Goal: Task Accomplishment & Management: Use online tool/utility

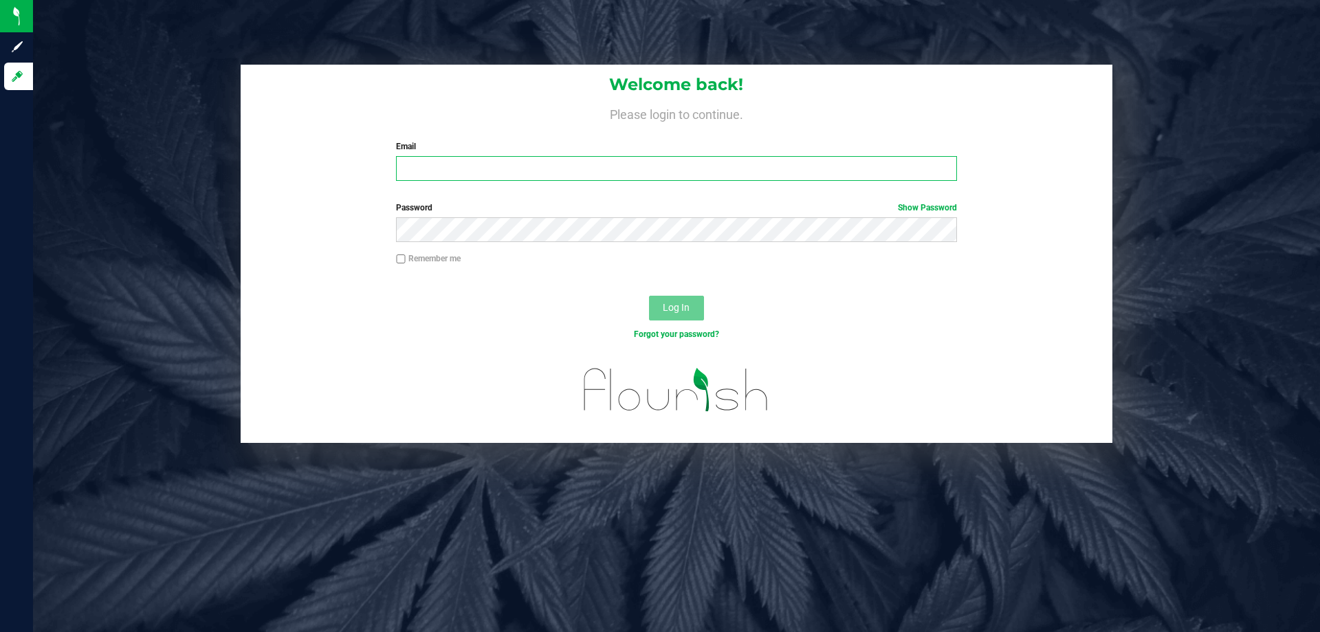
click at [437, 169] on input "Email" at bounding box center [676, 168] width 561 height 25
type input "[EMAIL_ADDRESS][DOMAIN_NAME]"
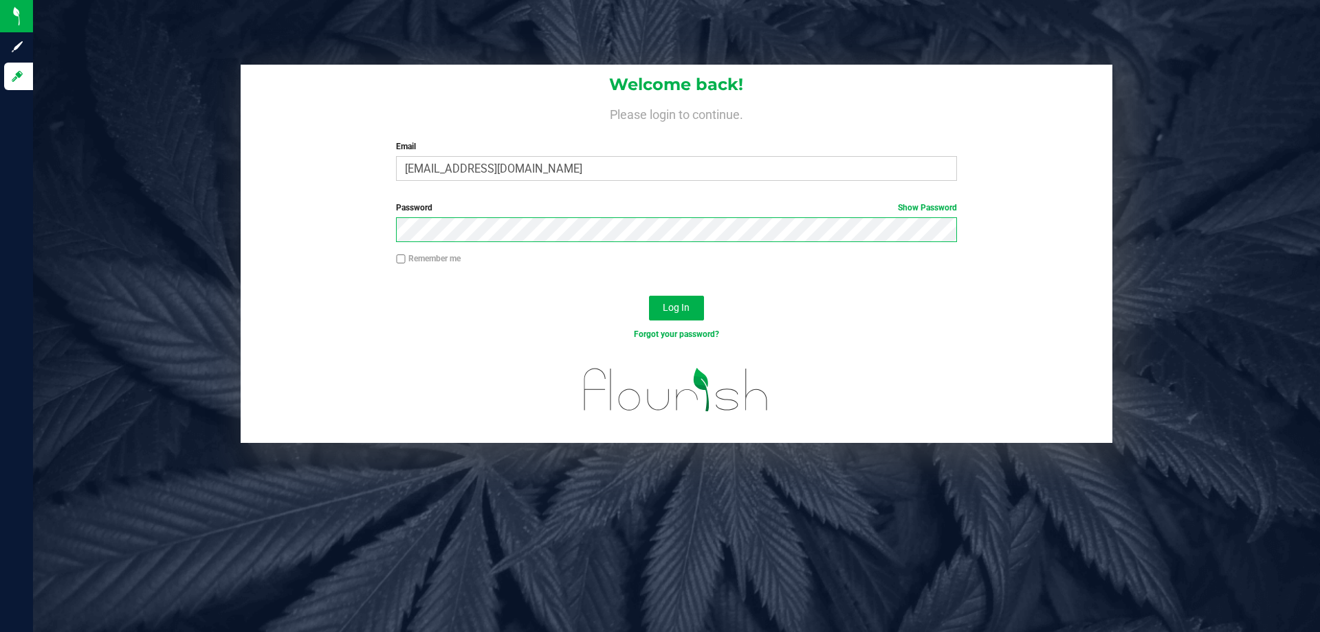
click at [649, 296] on button "Log In" at bounding box center [676, 308] width 55 height 25
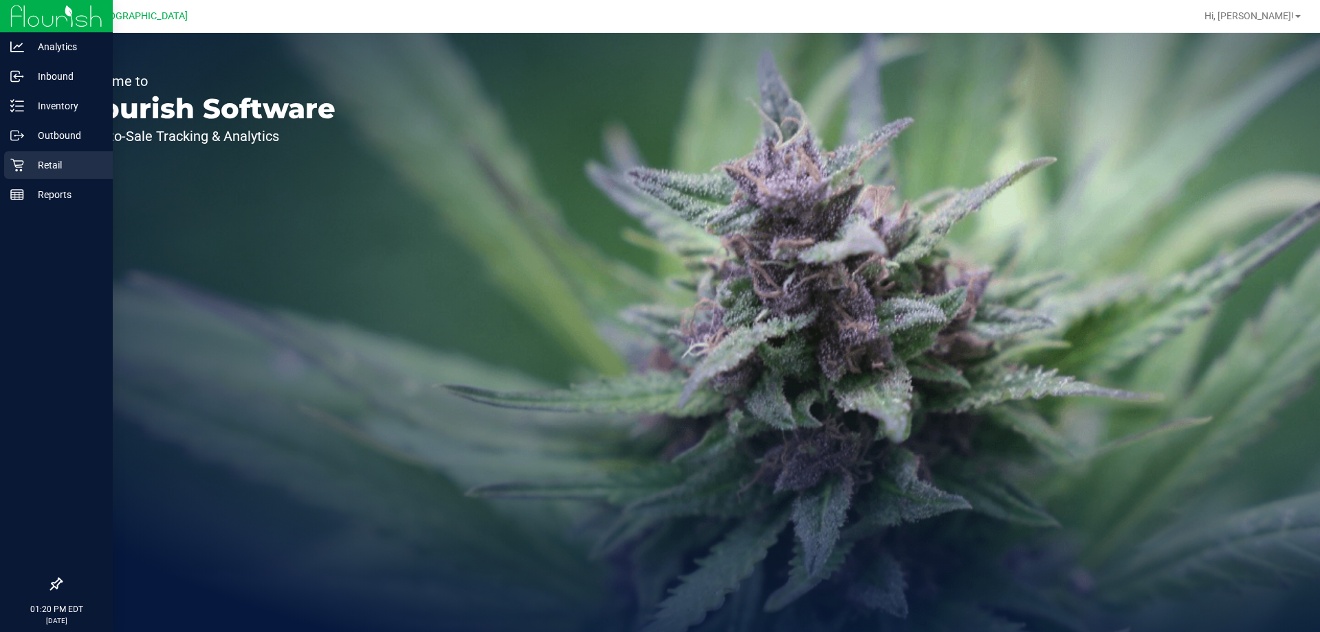
click at [62, 160] on p "Retail" at bounding box center [65, 165] width 83 height 17
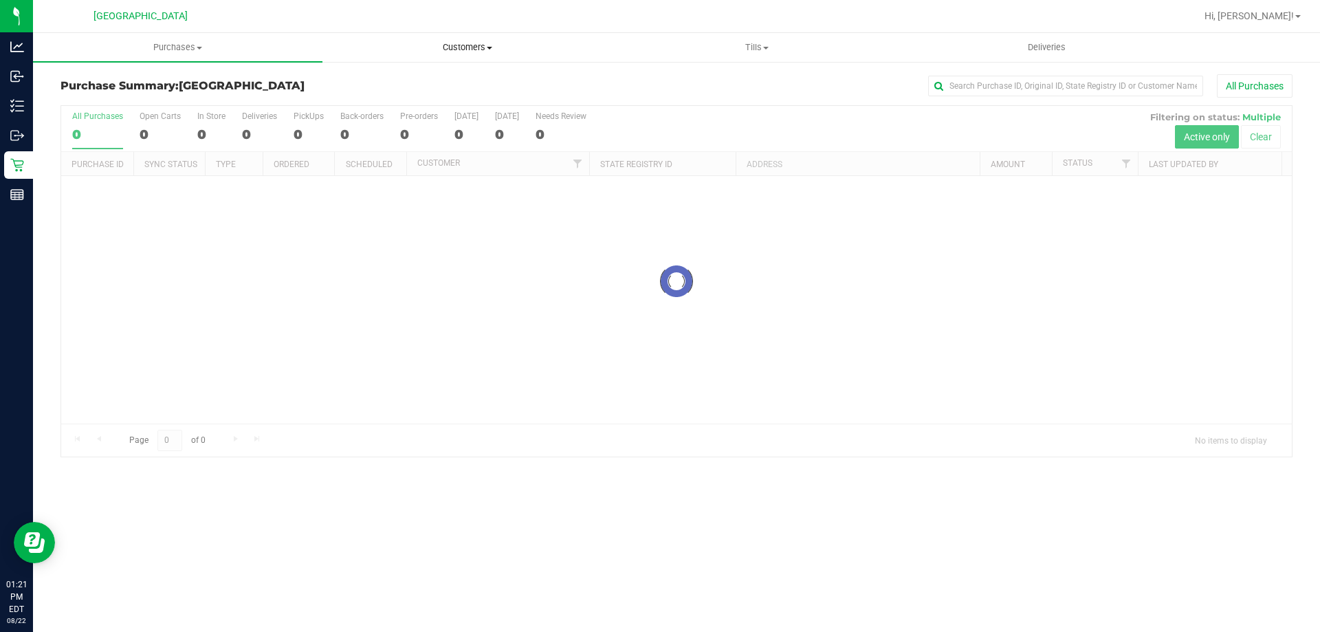
click at [468, 46] on span "Customers" at bounding box center [467, 47] width 288 height 12
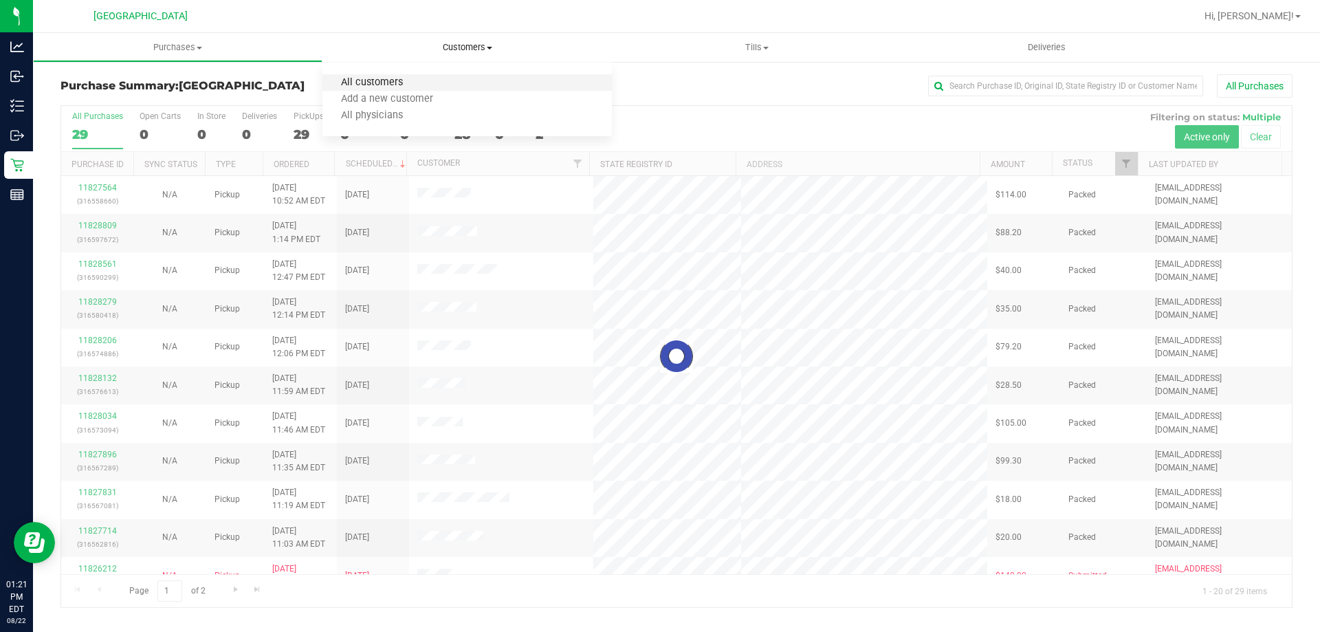
click at [373, 83] on span "All customers" at bounding box center [372, 83] width 99 height 12
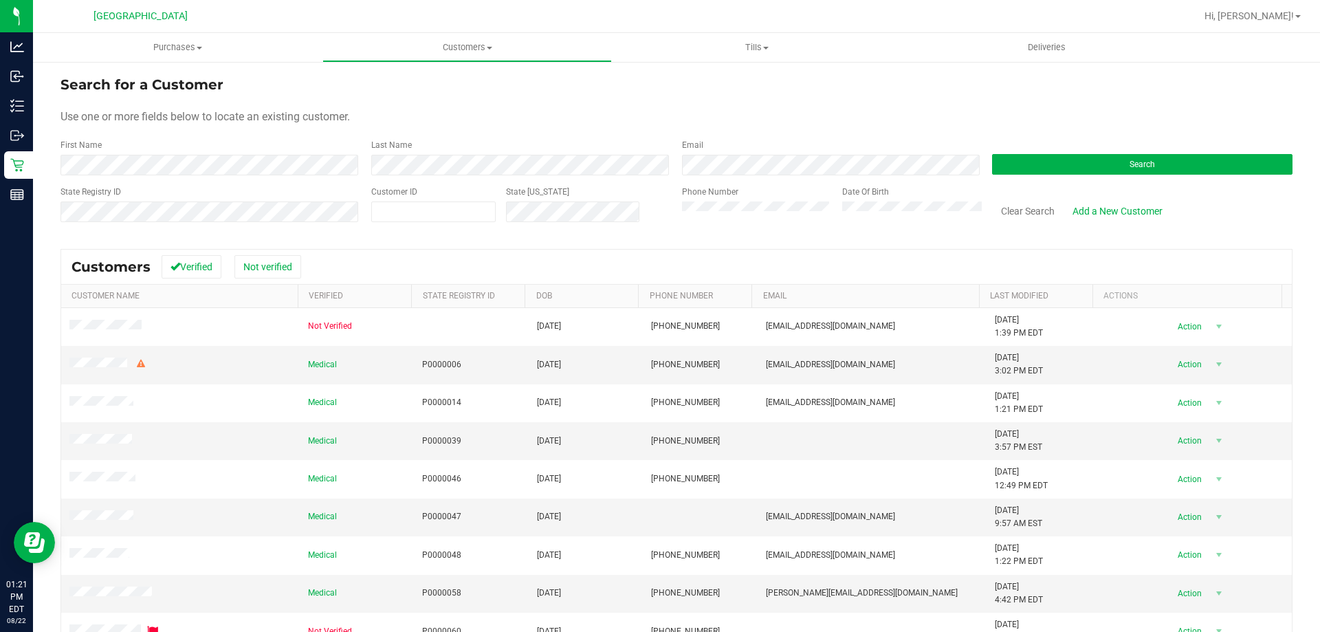
click at [371, 179] on form "Search for a Customer Use one or more fields below to locate an existing custom…" at bounding box center [677, 154] width 1232 height 160
drag, startPoint x: 435, startPoint y: 150, endPoint x: 413, endPoint y: 153, distance: 22.2
click at [430, 151] on div "Last Name" at bounding box center [516, 157] width 311 height 36
click at [279, 163] on div "First Name Last Name Email Search" at bounding box center [677, 157] width 1232 height 36
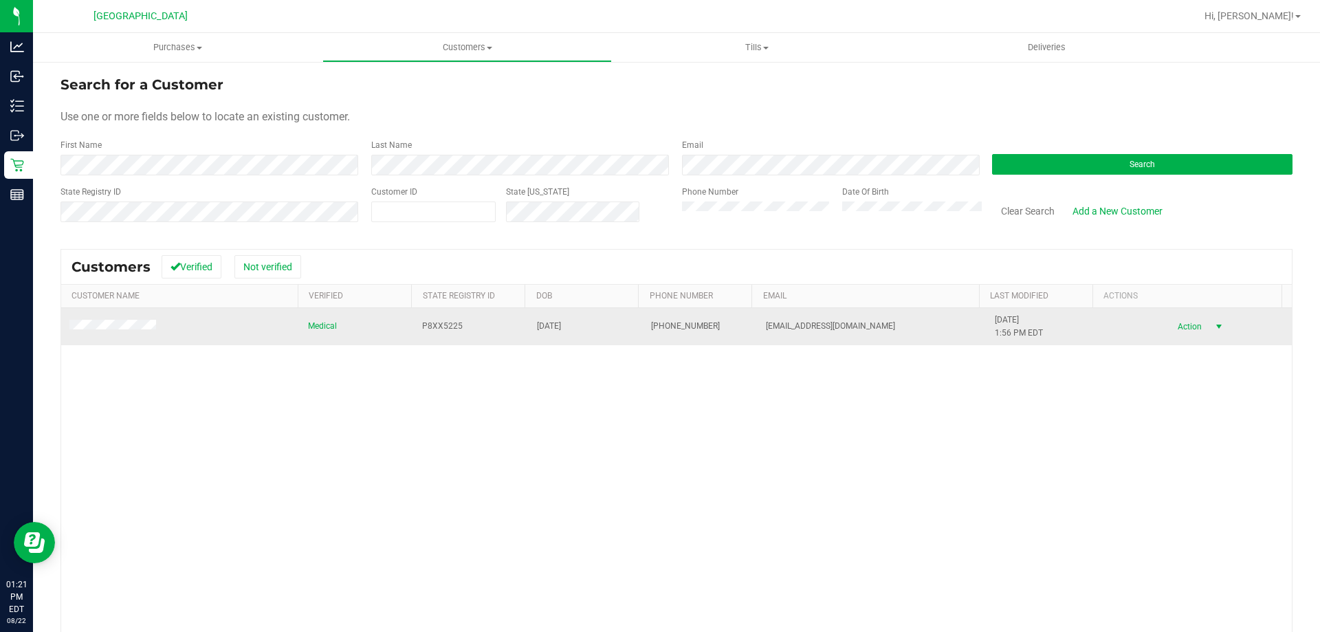
click at [1188, 331] on span "Action" at bounding box center [1188, 326] width 45 height 19
click at [1214, 325] on span "select" at bounding box center [1219, 326] width 11 height 11
click at [1153, 319] on body "Analytics Inbound Inventory Outbound Retail Reports 01:21 PM EDT [DATE] 08/22 […" at bounding box center [660, 316] width 1320 height 632
click at [1214, 324] on span "select" at bounding box center [1219, 326] width 11 height 11
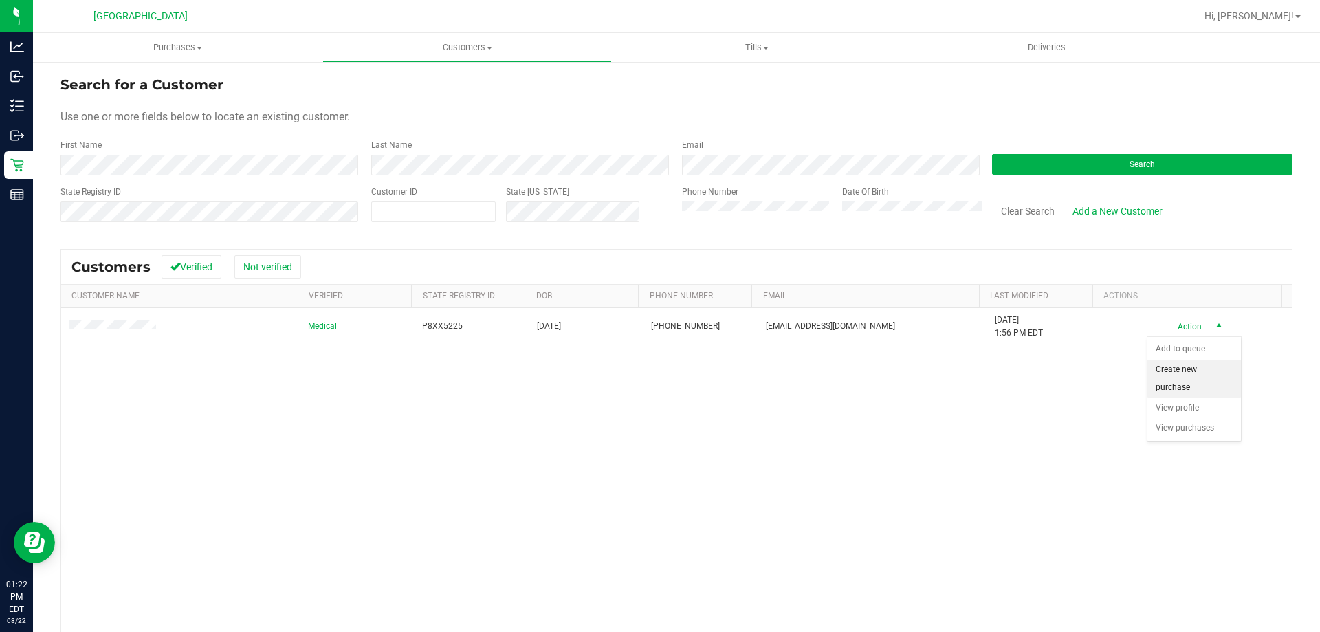
click at [1168, 371] on li "Create new purchase" at bounding box center [1195, 379] width 94 height 38
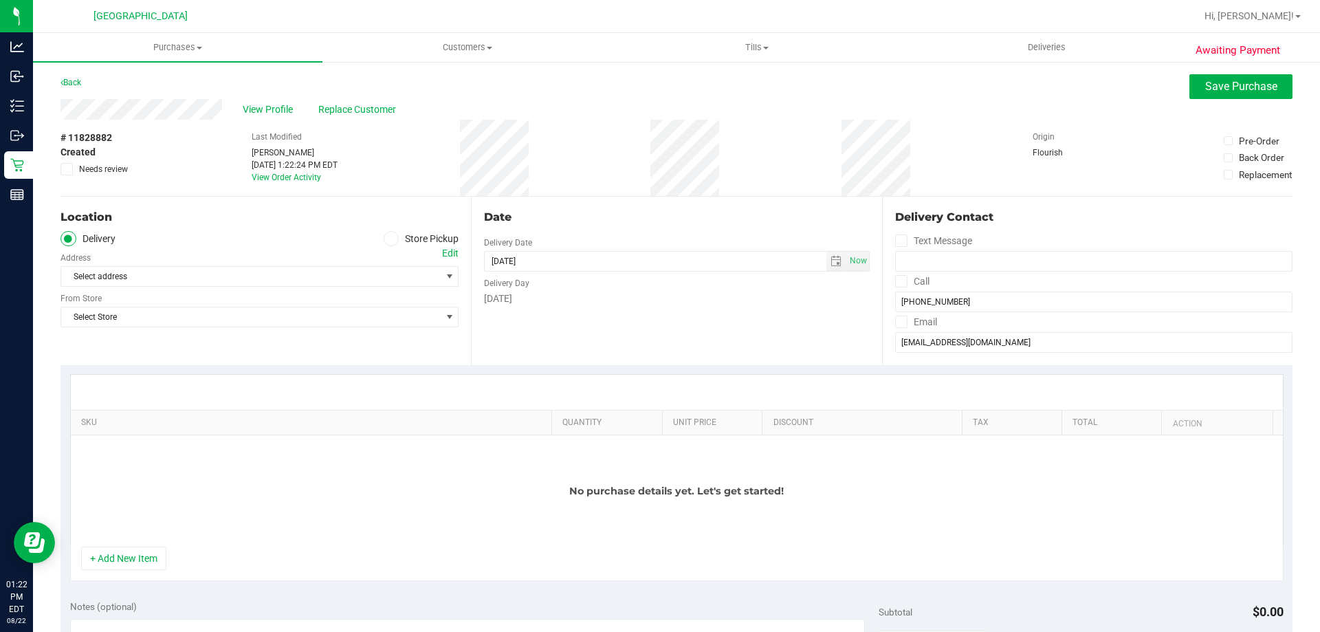
click at [384, 241] on span at bounding box center [392, 239] width 16 height 16
click at [0, 0] on input "Store Pickup" at bounding box center [0, 0] width 0 height 0
click at [444, 272] on span "select" at bounding box center [449, 276] width 11 height 11
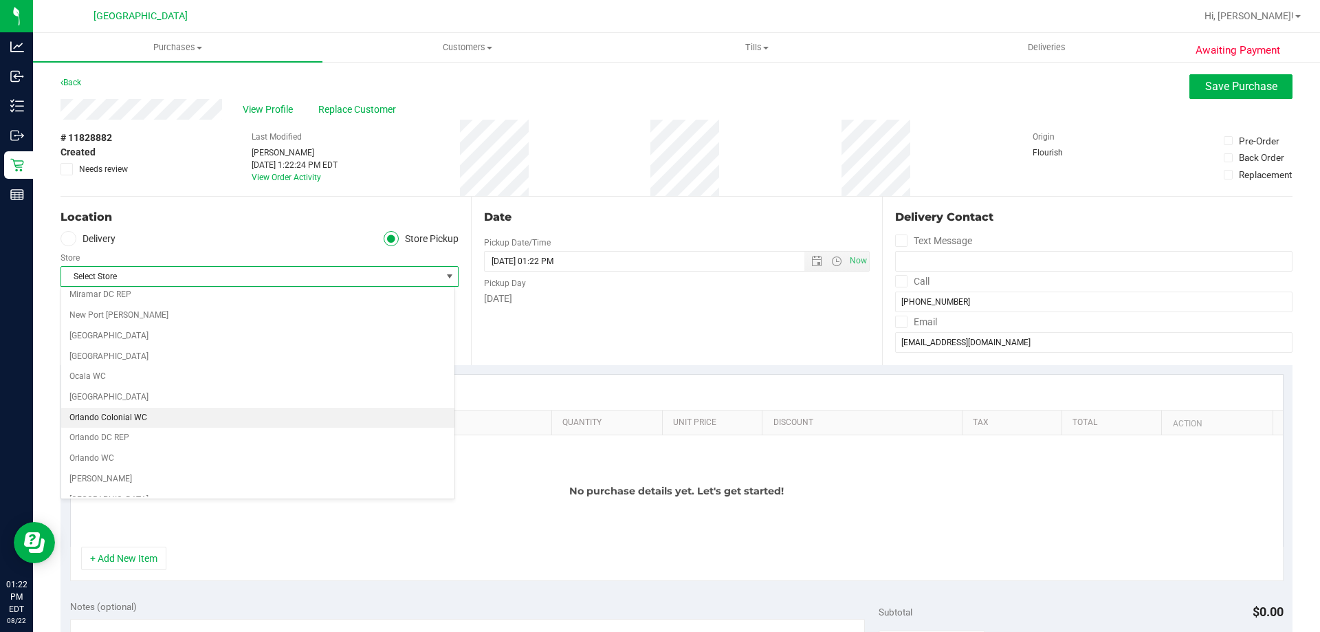
scroll to position [619, 0]
click at [112, 417] on li "[GEOGRAPHIC_DATA]" at bounding box center [257, 417] width 393 height 21
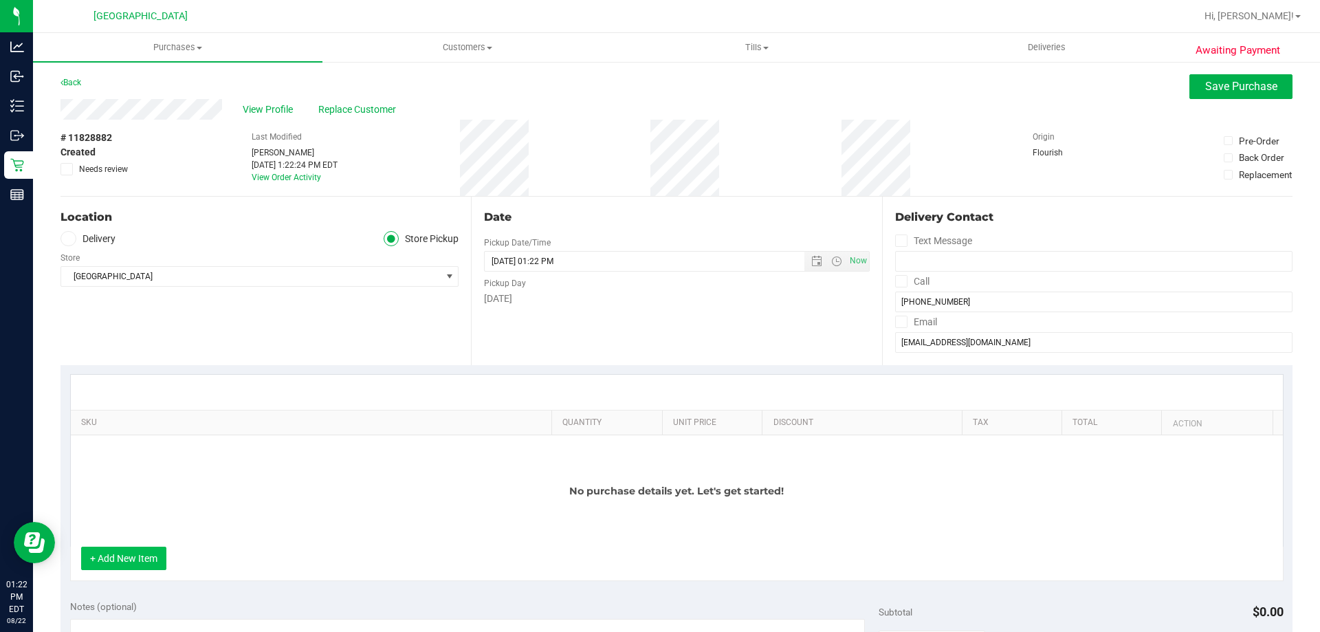
click at [134, 552] on button "+ Add New Item" at bounding box center [123, 558] width 85 height 23
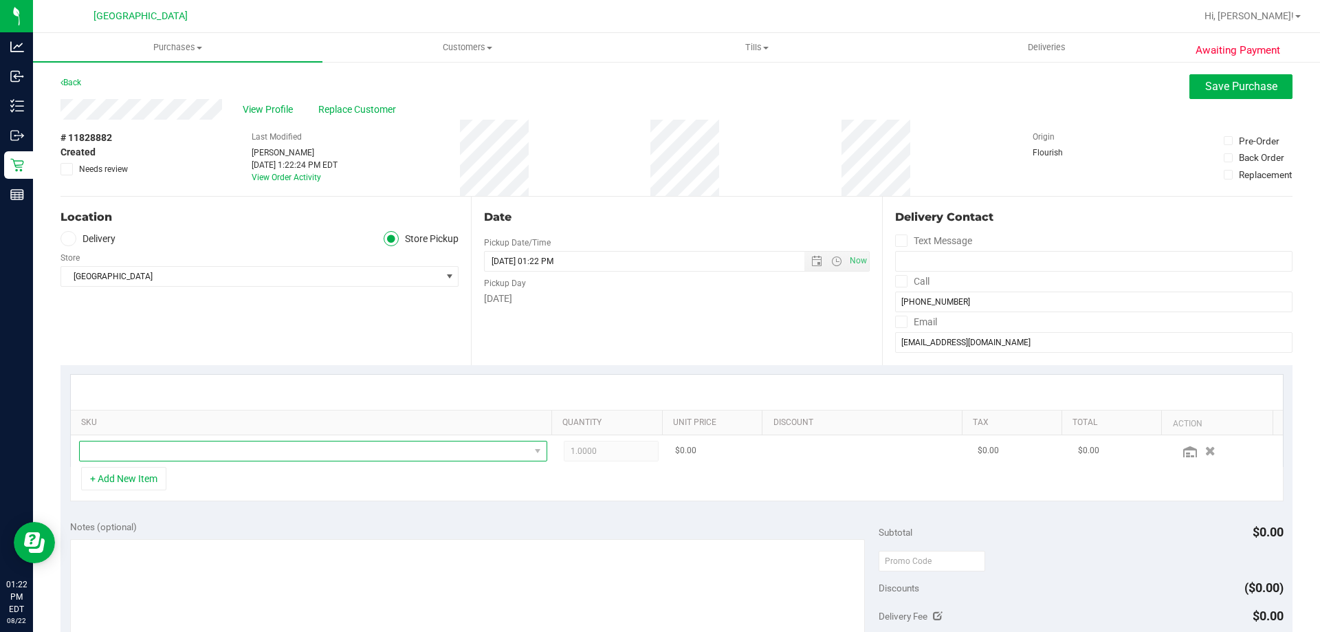
click at [226, 450] on span "NO DATA FOUND" at bounding box center [305, 451] width 450 height 19
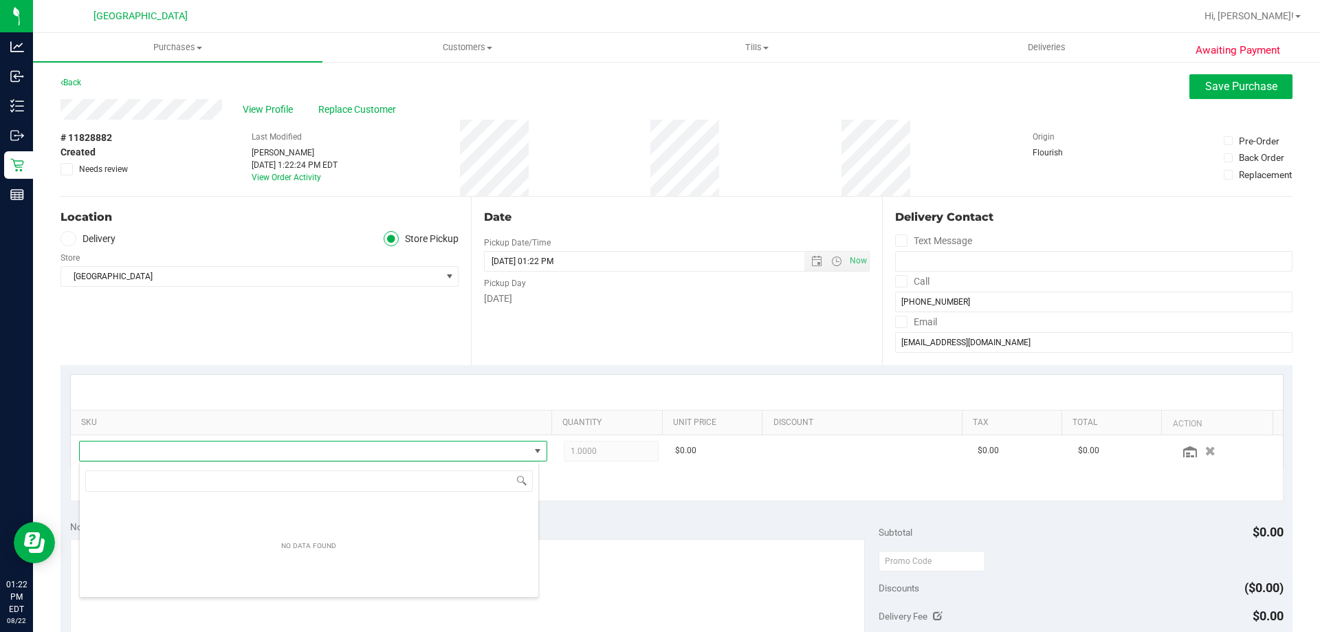
scroll to position [21, 456]
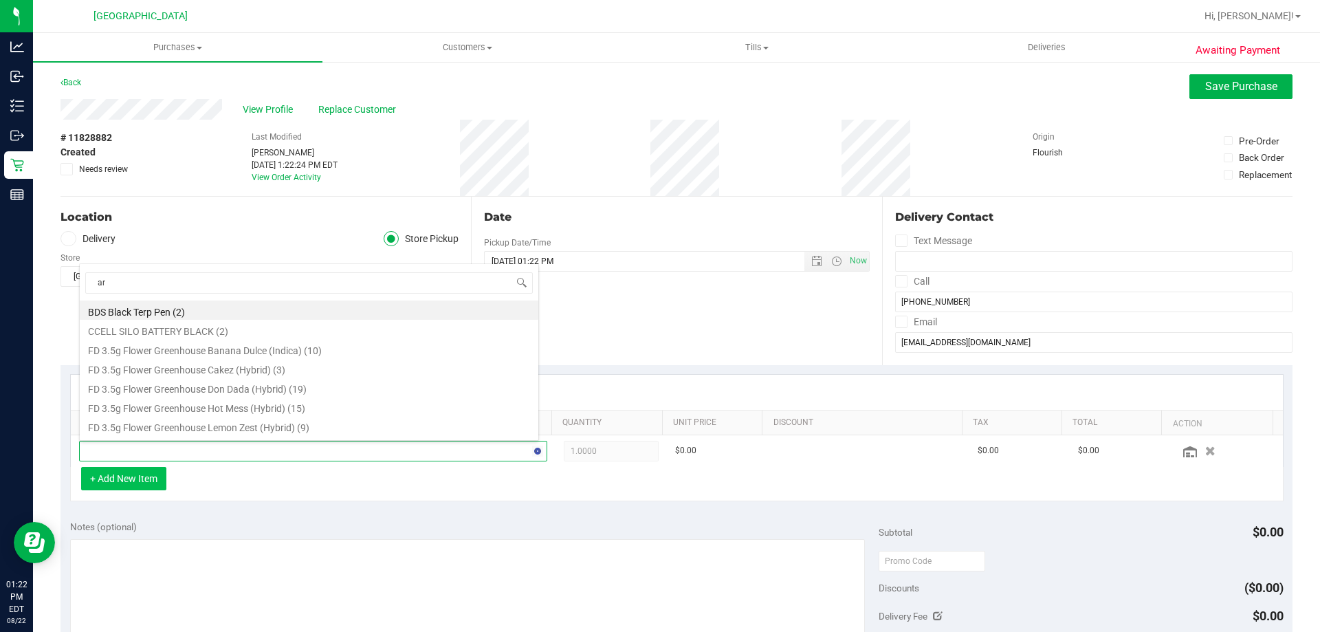
type input "arz"
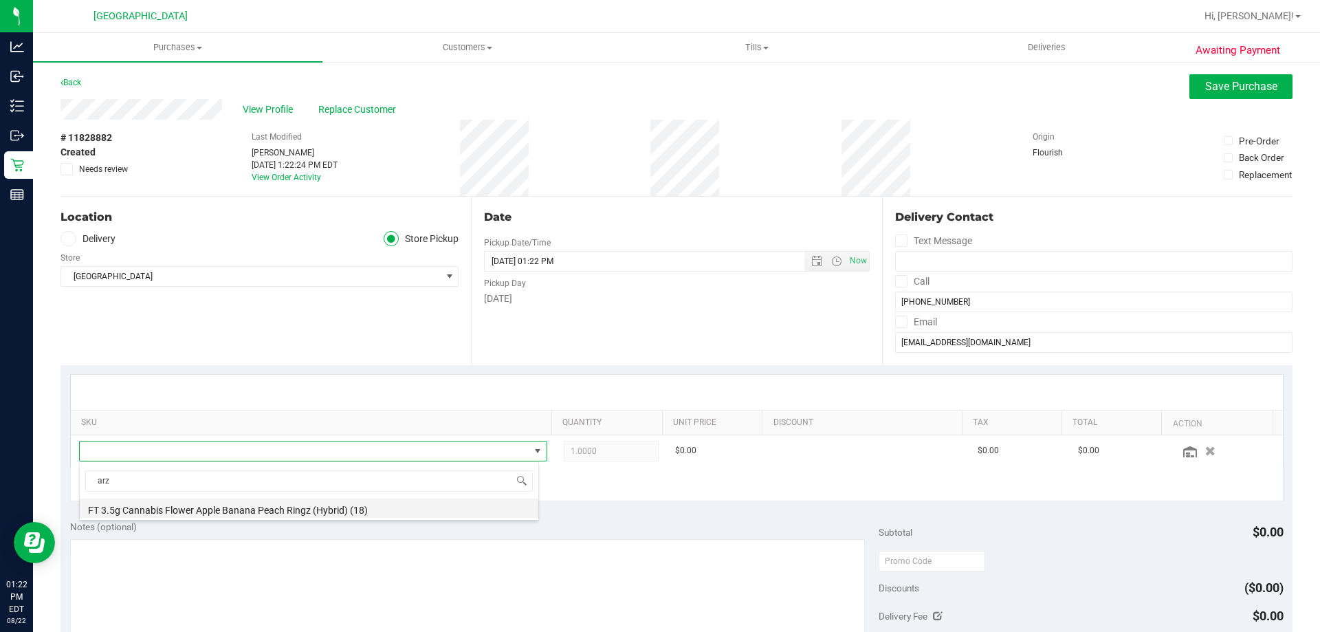
click at [269, 510] on li "FT 3.5g Cannabis Flower Apple Banana Peach Ringz (Hybrid) (18)" at bounding box center [309, 508] width 459 height 19
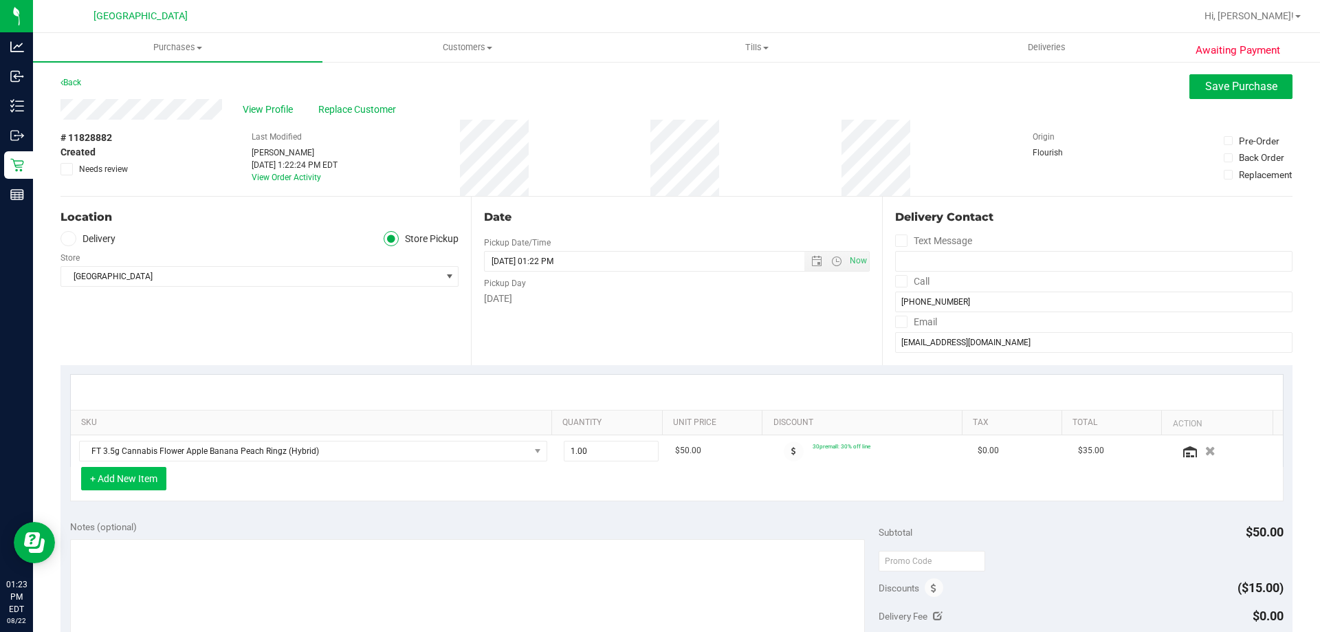
click at [162, 479] on button "+ Add New Item" at bounding box center [123, 478] width 85 height 23
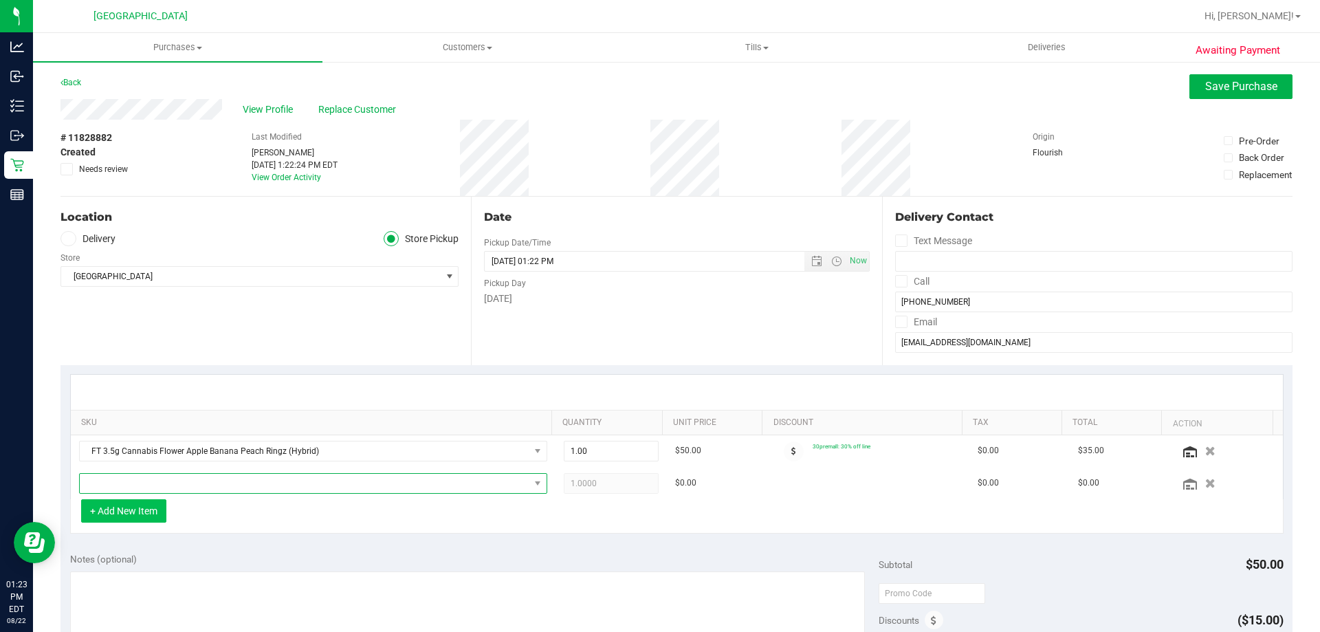
click at [162, 479] on span "NO DATA FOUND" at bounding box center [305, 483] width 450 height 19
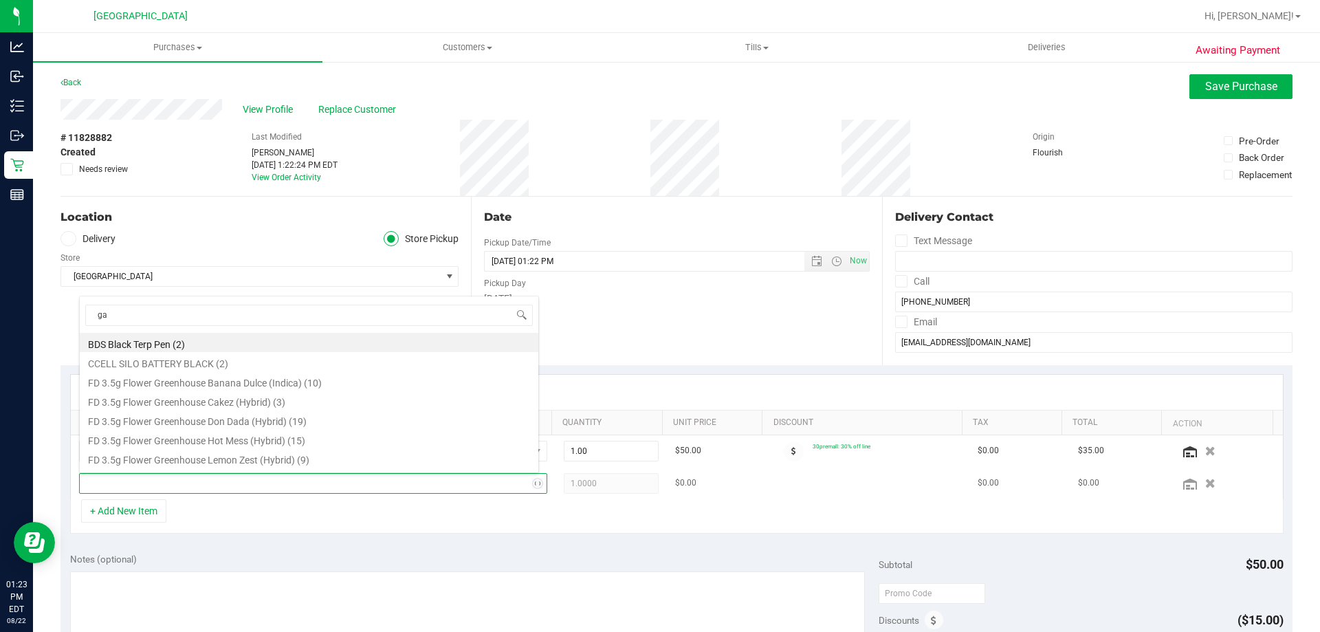
type input "gas"
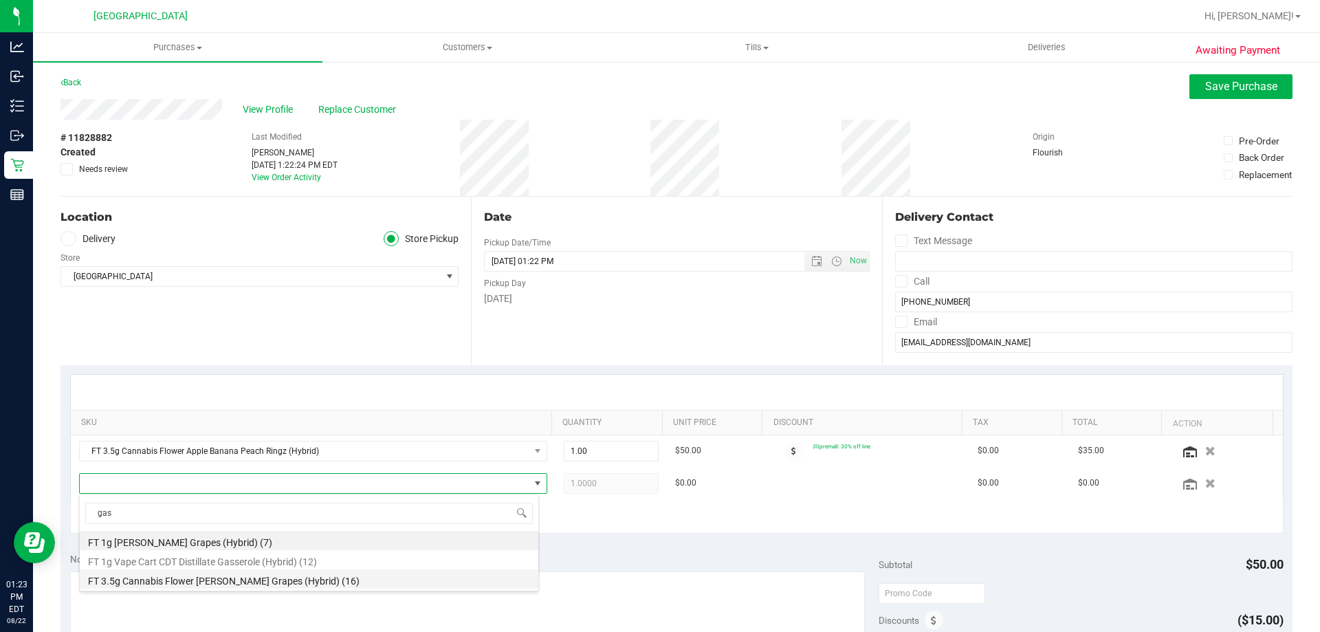
click at [246, 580] on li "FT 3.5g Cannabis Flower [PERSON_NAME] Grapes (Hybrid) (16)" at bounding box center [309, 578] width 459 height 19
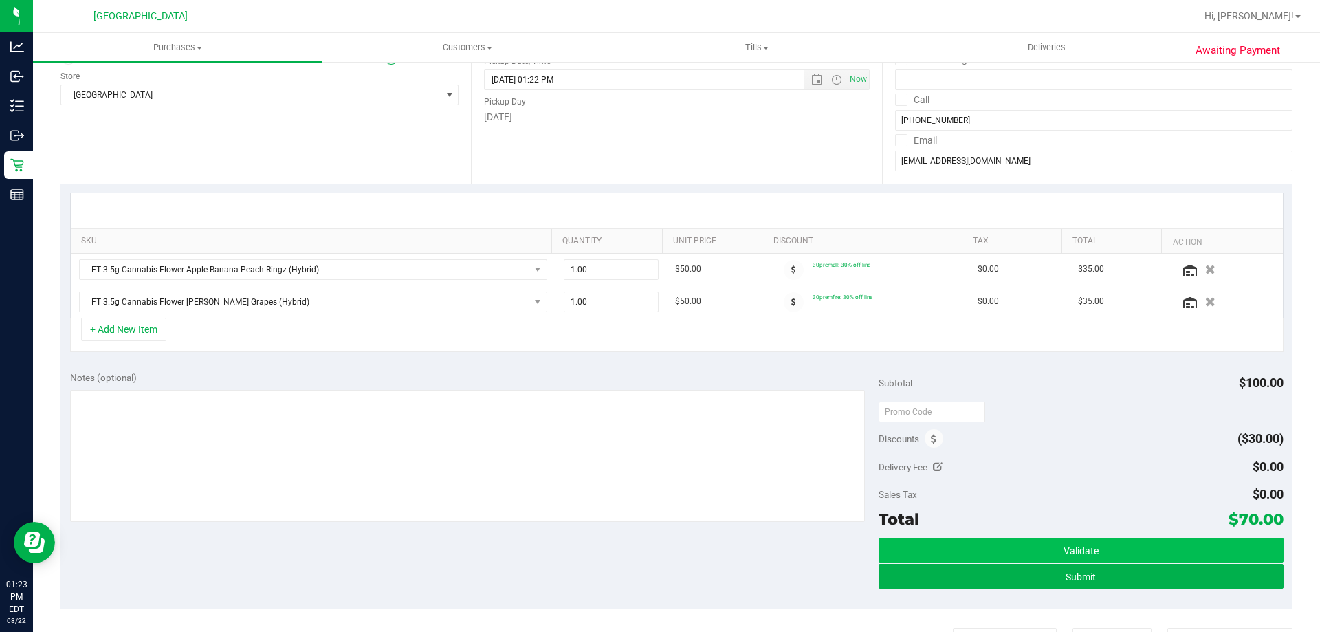
scroll to position [206, 0]
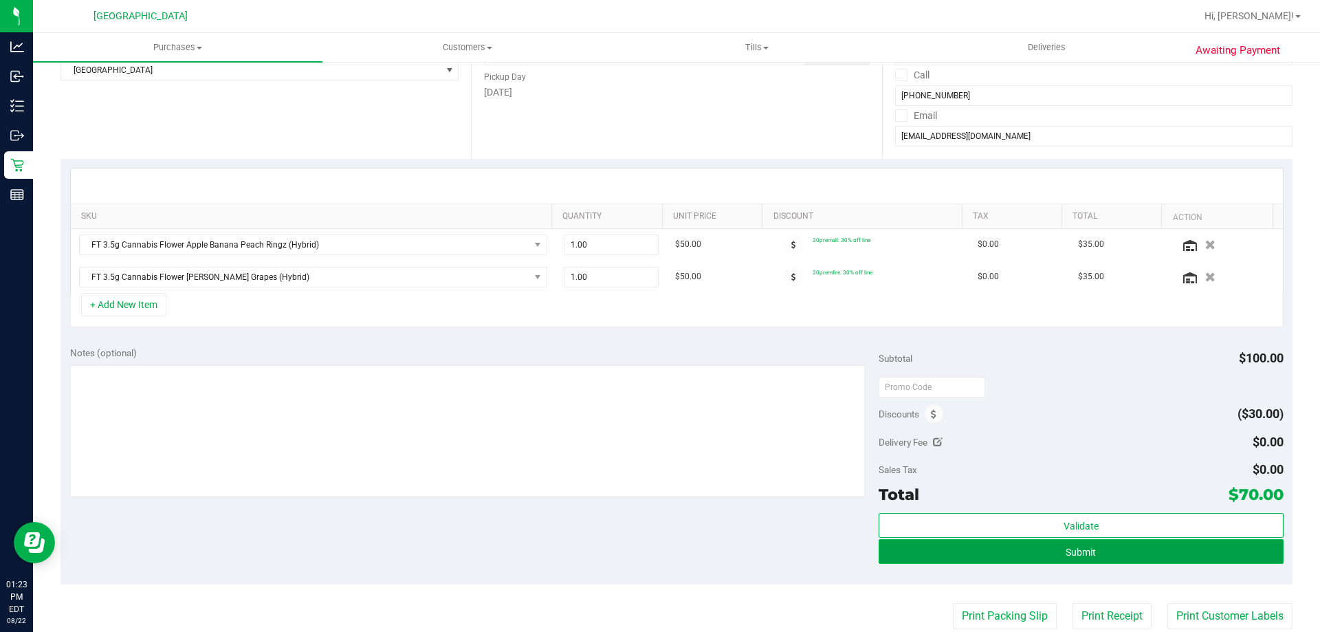
click at [1090, 556] on button "Submit" at bounding box center [1081, 551] width 404 height 25
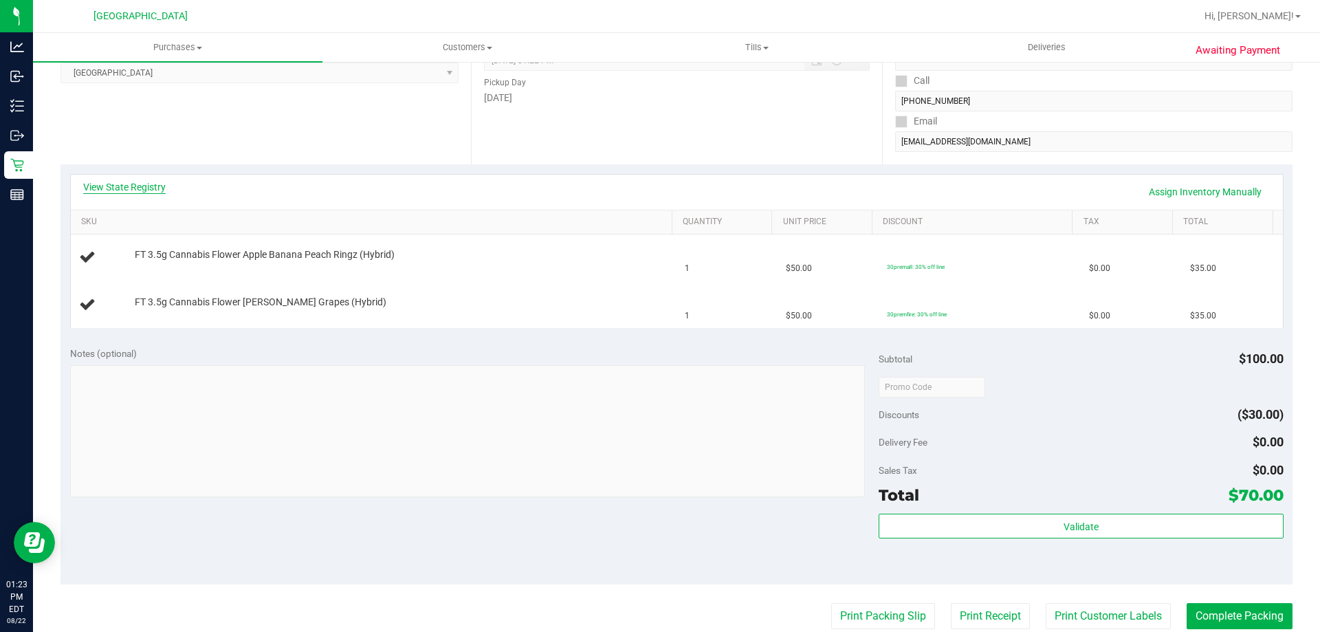
click at [140, 182] on link "View State Registry" at bounding box center [124, 187] width 83 height 14
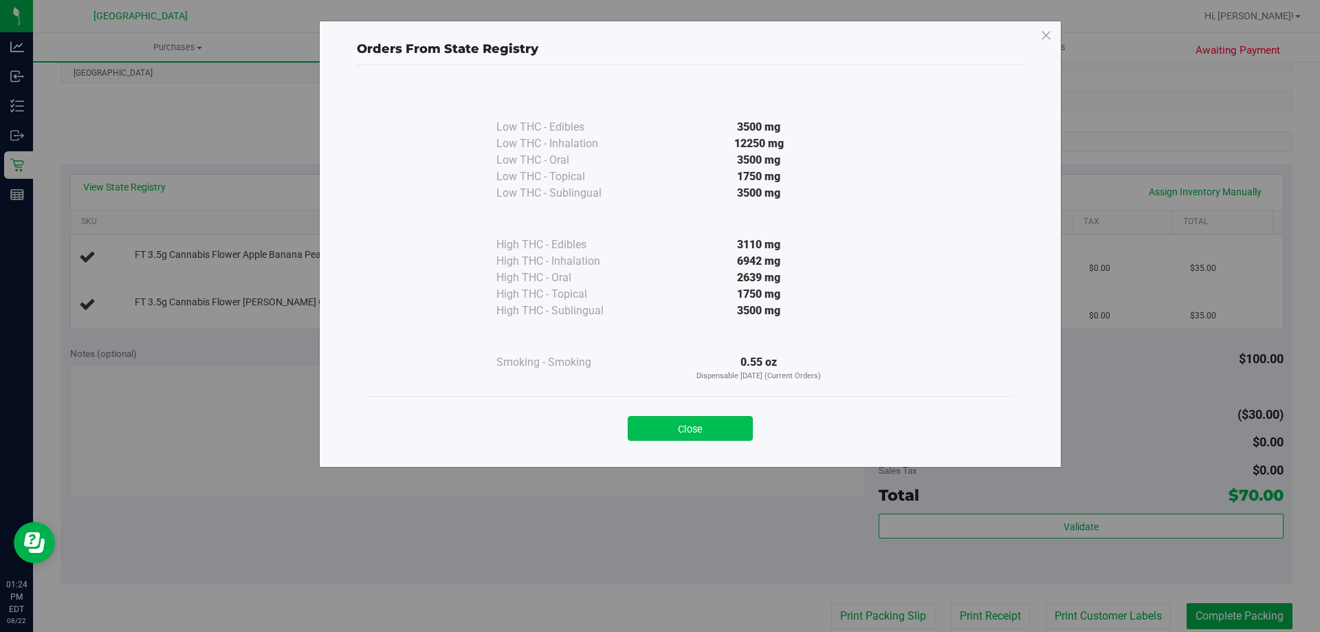
click at [737, 430] on button "Close" at bounding box center [690, 428] width 125 height 25
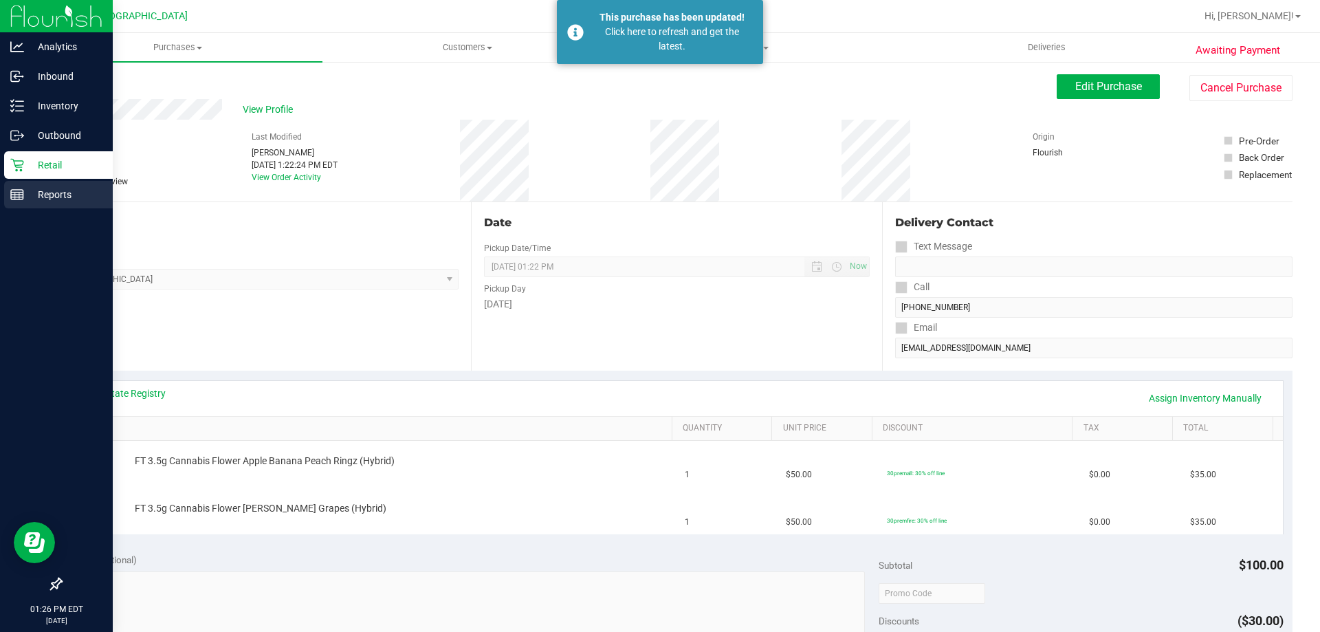
click at [25, 188] on p "Reports" at bounding box center [65, 194] width 83 height 17
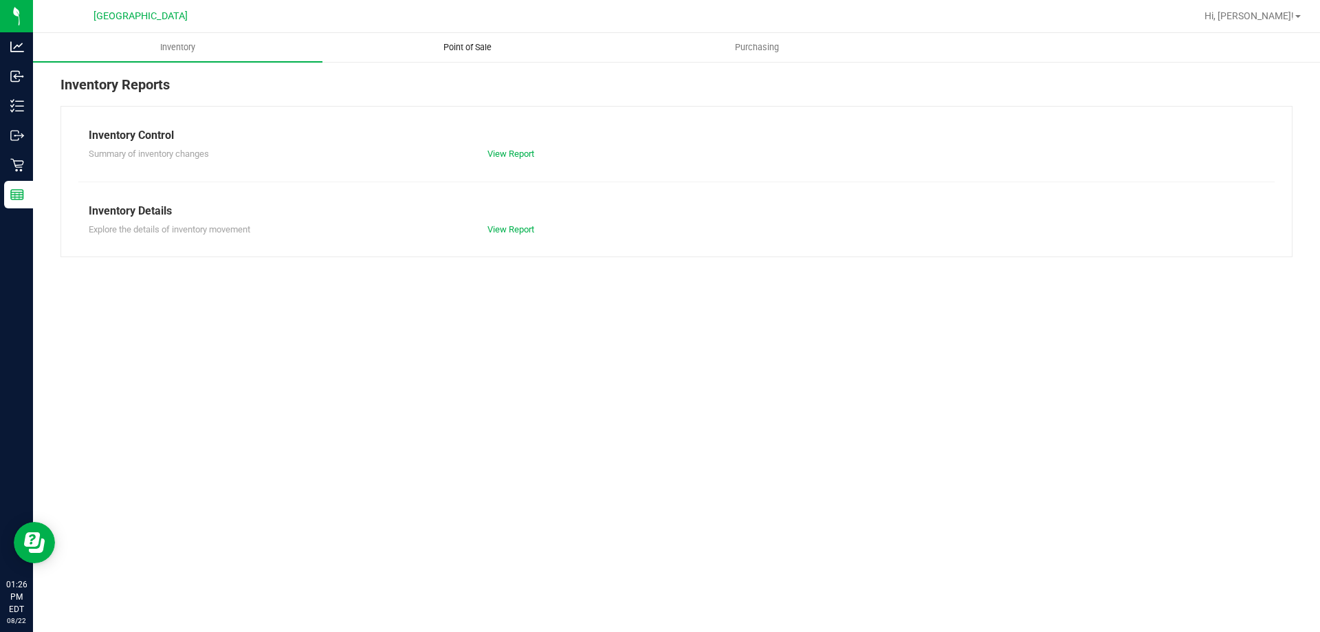
click at [471, 47] on span "Point of Sale" at bounding box center [467, 47] width 85 height 12
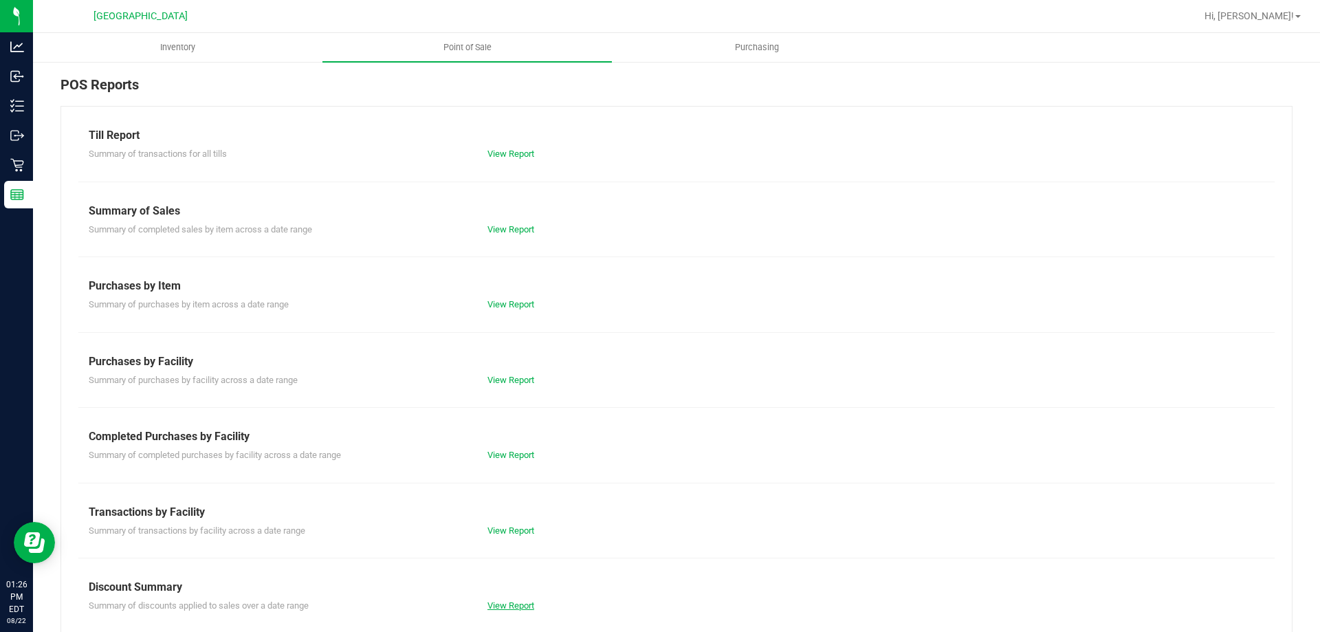
click at [530, 602] on link "View Report" at bounding box center [511, 605] width 47 height 10
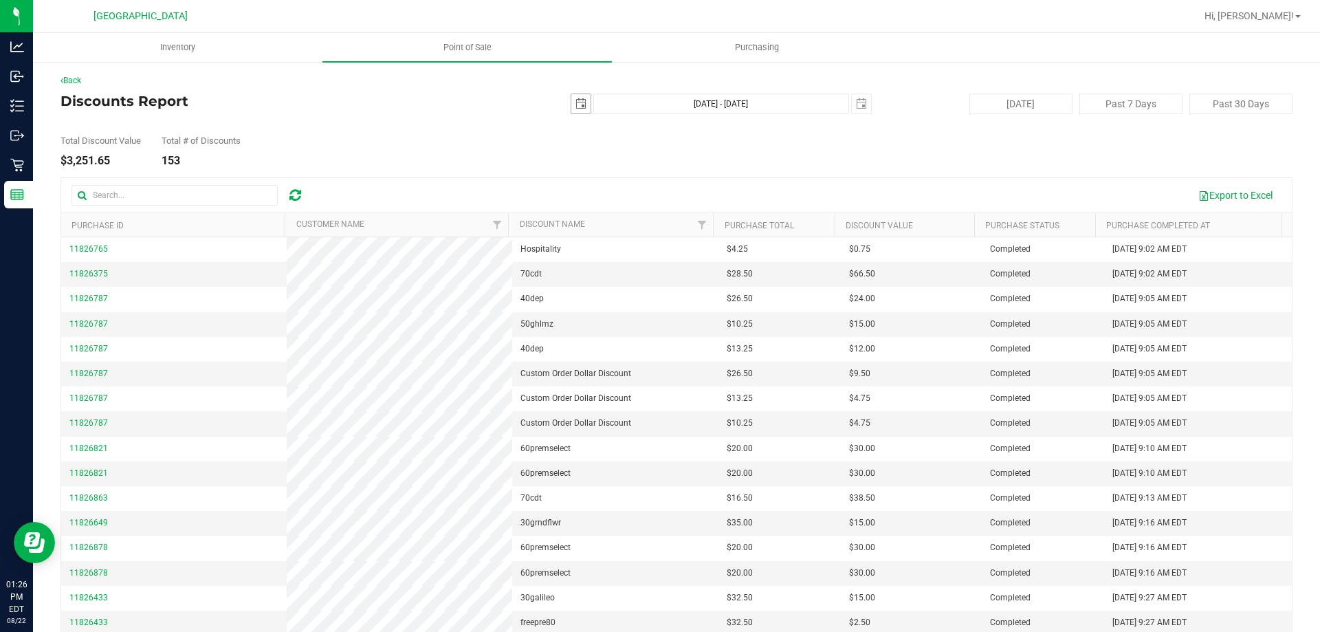
click at [573, 111] on span "select" at bounding box center [581, 103] width 19 height 19
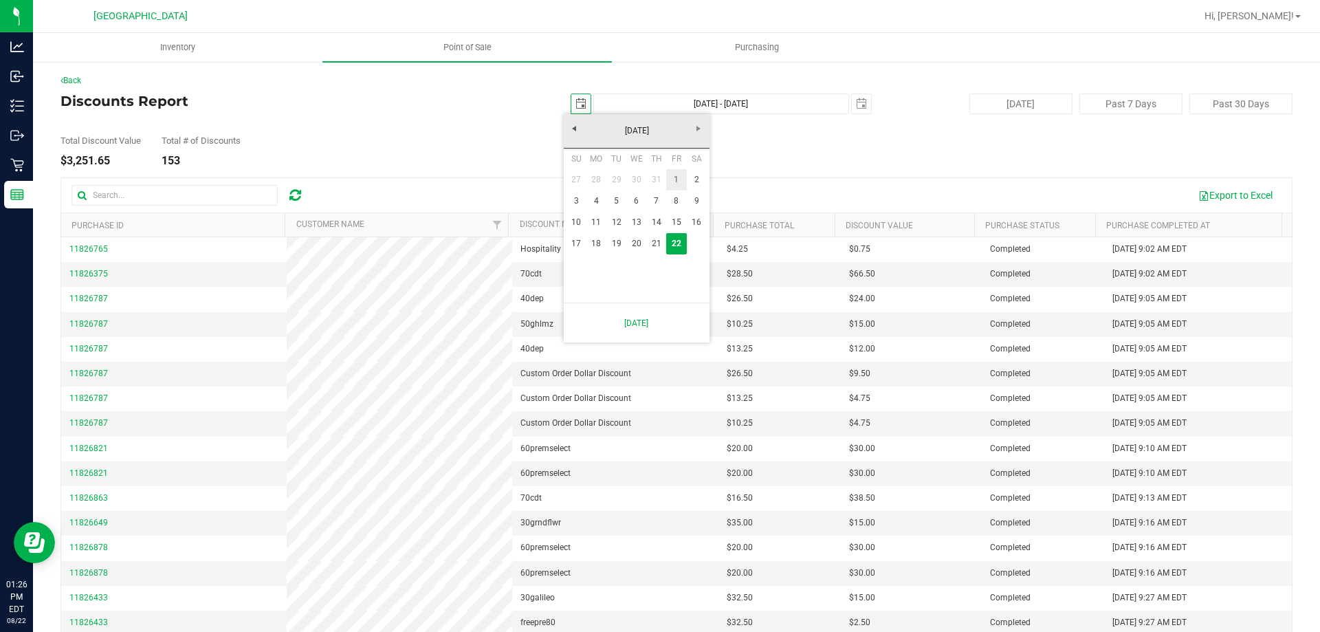
click at [679, 183] on link "1" at bounding box center [676, 179] width 20 height 21
type input "[DATE]"
type input "[DATE] - [DATE]"
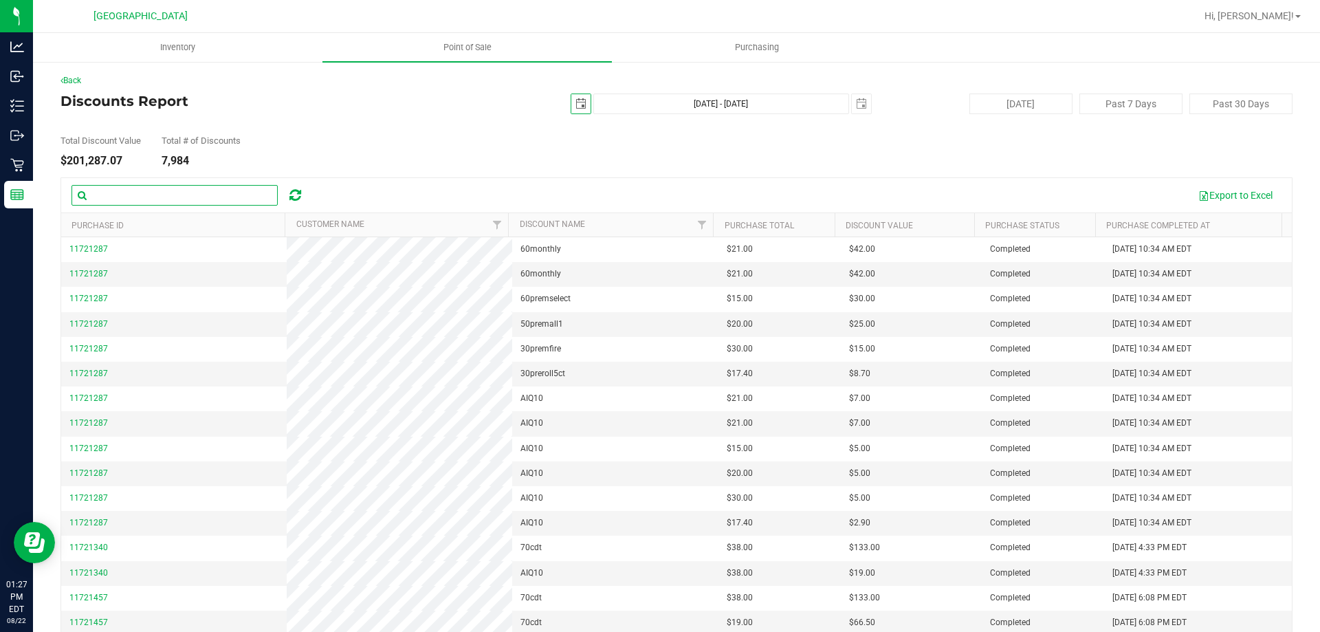
click at [115, 193] on input "text" at bounding box center [175, 195] width 206 height 21
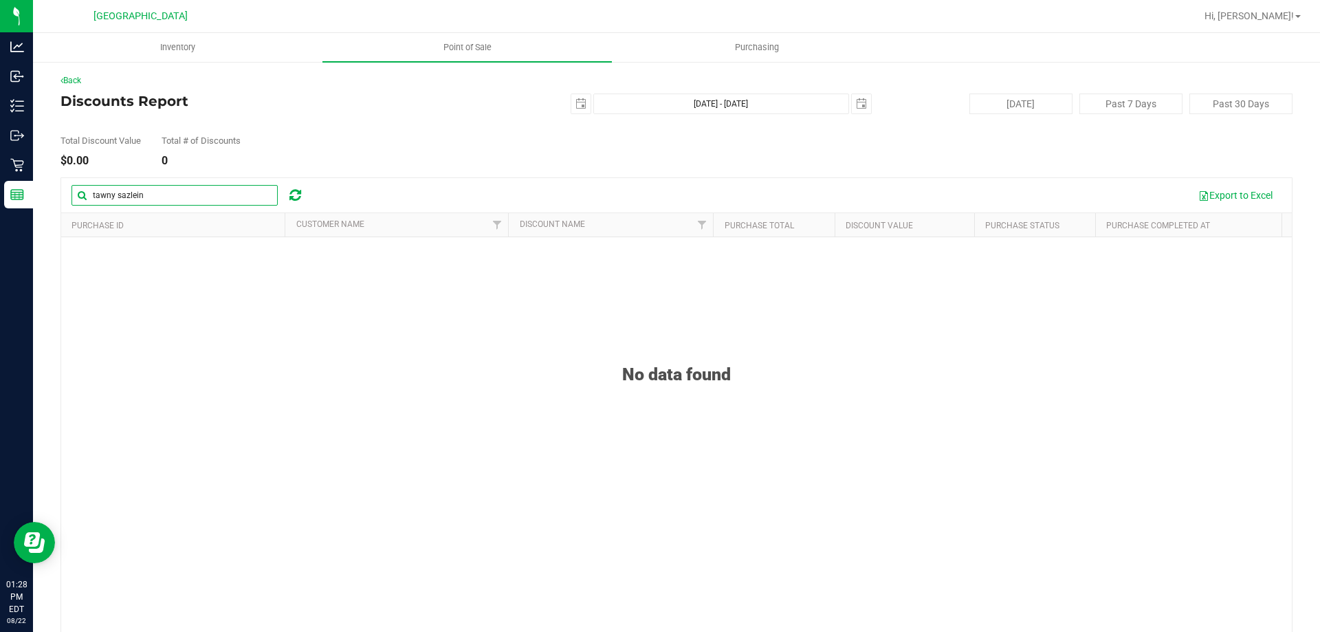
drag, startPoint x: 162, startPoint y: 194, endPoint x: 56, endPoint y: 203, distance: 107.0
click at [56, 203] on div "Back Discounts Report [DATE] [DATE] - [DATE] [DATE] [DATE] Past 7 Days Past 30 …" at bounding box center [676, 372] width 1287 height 622
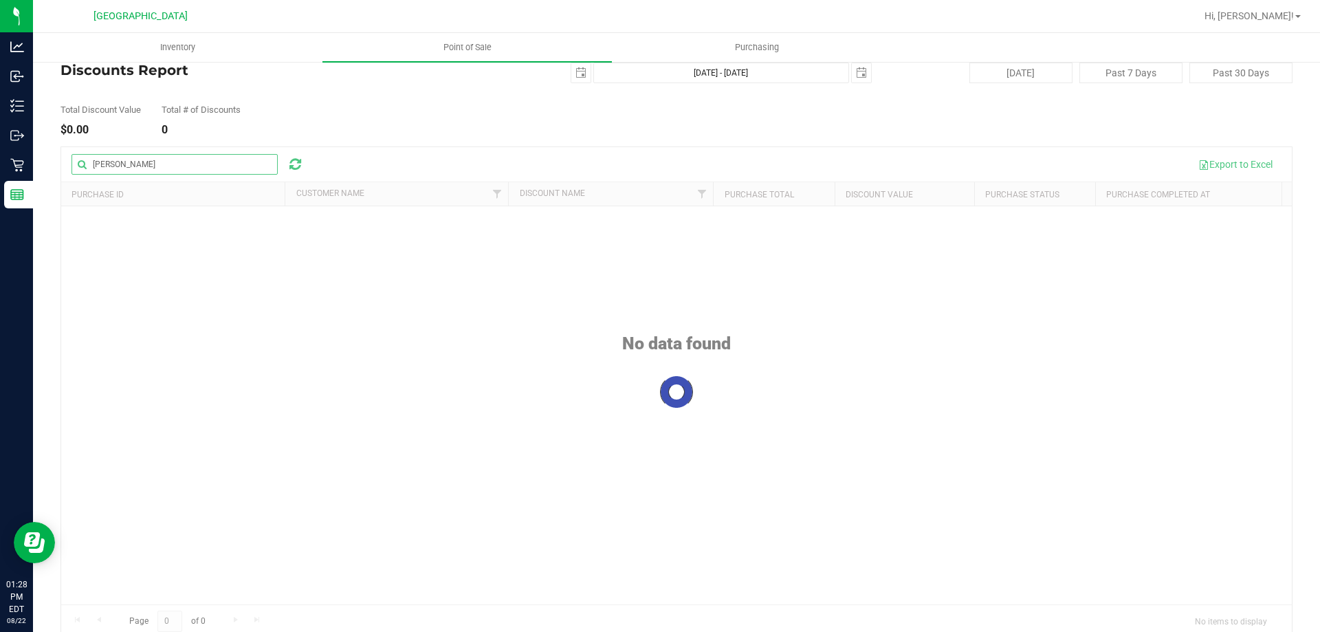
scroll to position [51, 0]
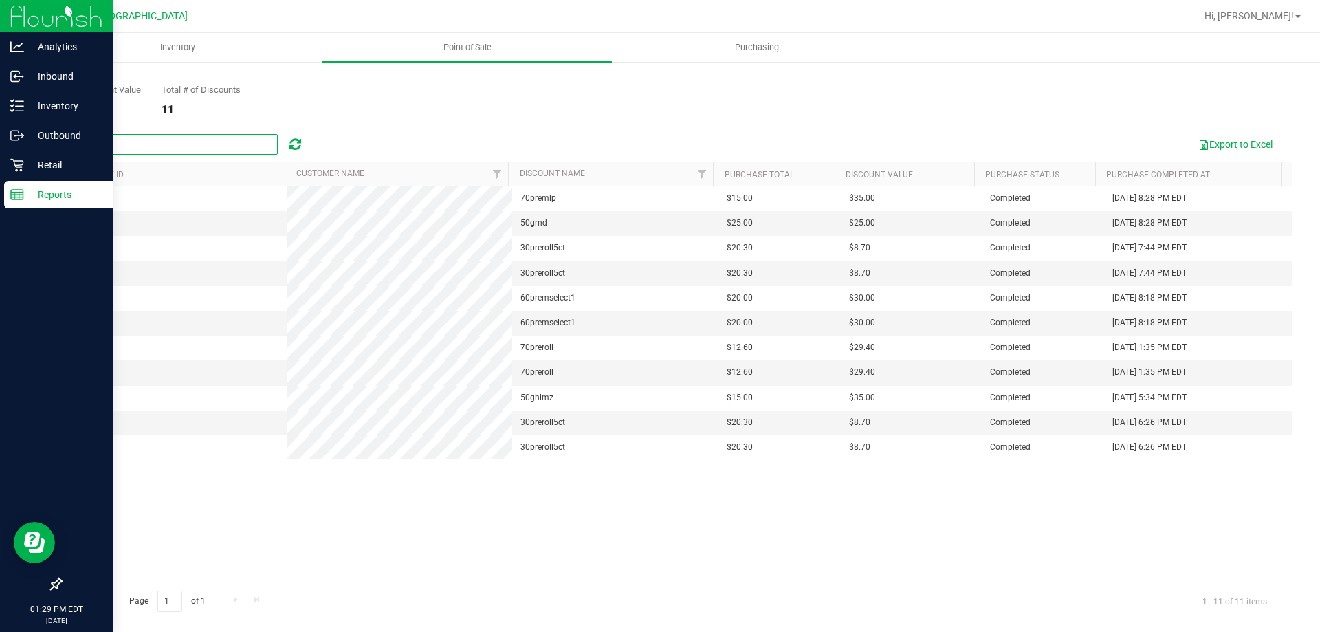
type input "n"
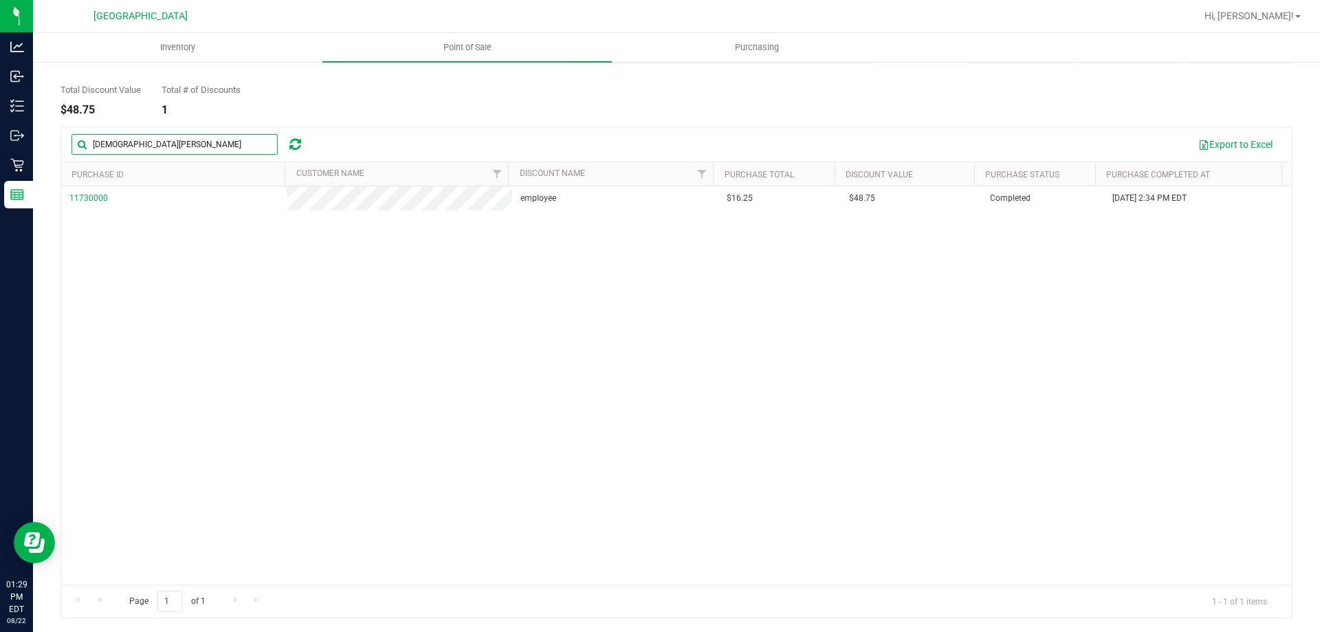
drag, startPoint x: 171, startPoint y: 149, endPoint x: 46, endPoint y: 145, distance: 125.2
click at [46, 145] on div "Back Discounts Report [DATE] [DATE] - [DATE] [DATE] [DATE] Past 7 Days Past 30 …" at bounding box center [676, 321] width 1287 height 622
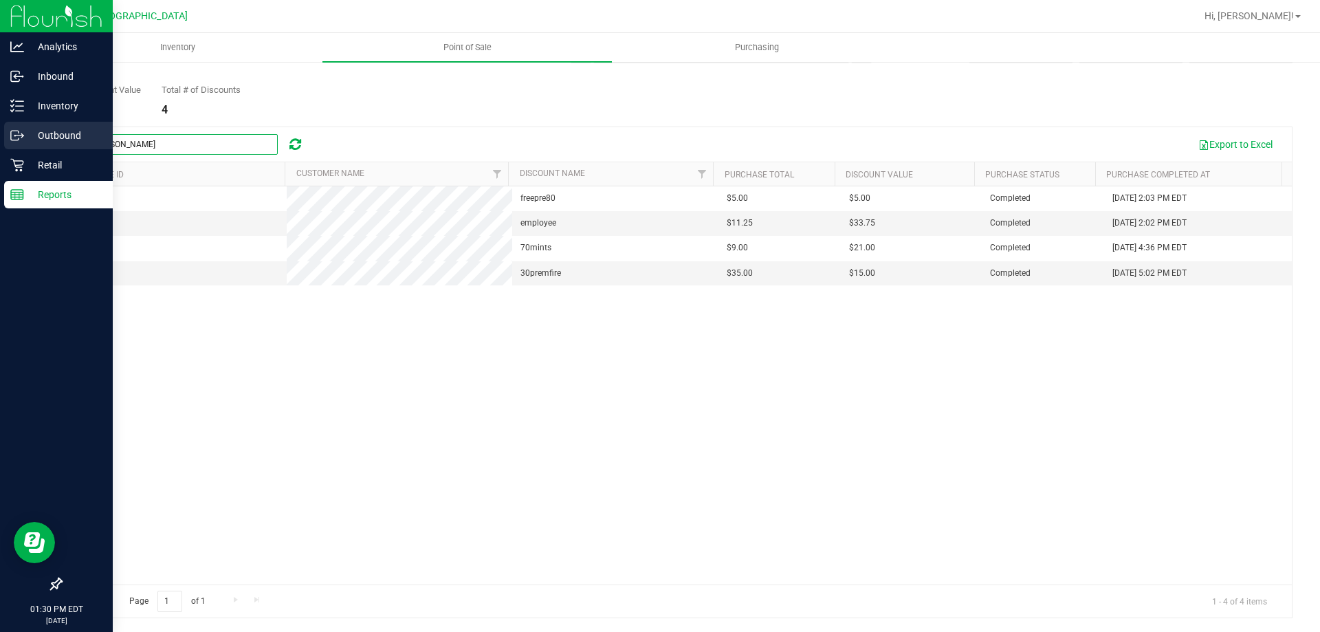
drag, startPoint x: 194, startPoint y: 144, endPoint x: 27, endPoint y: 142, distance: 167.1
click at [27, 142] on div "Analytics Inbound Inventory Outbound Retail Reports 01:30 PM EDT [DATE] 08/22 […" at bounding box center [660, 316] width 1320 height 632
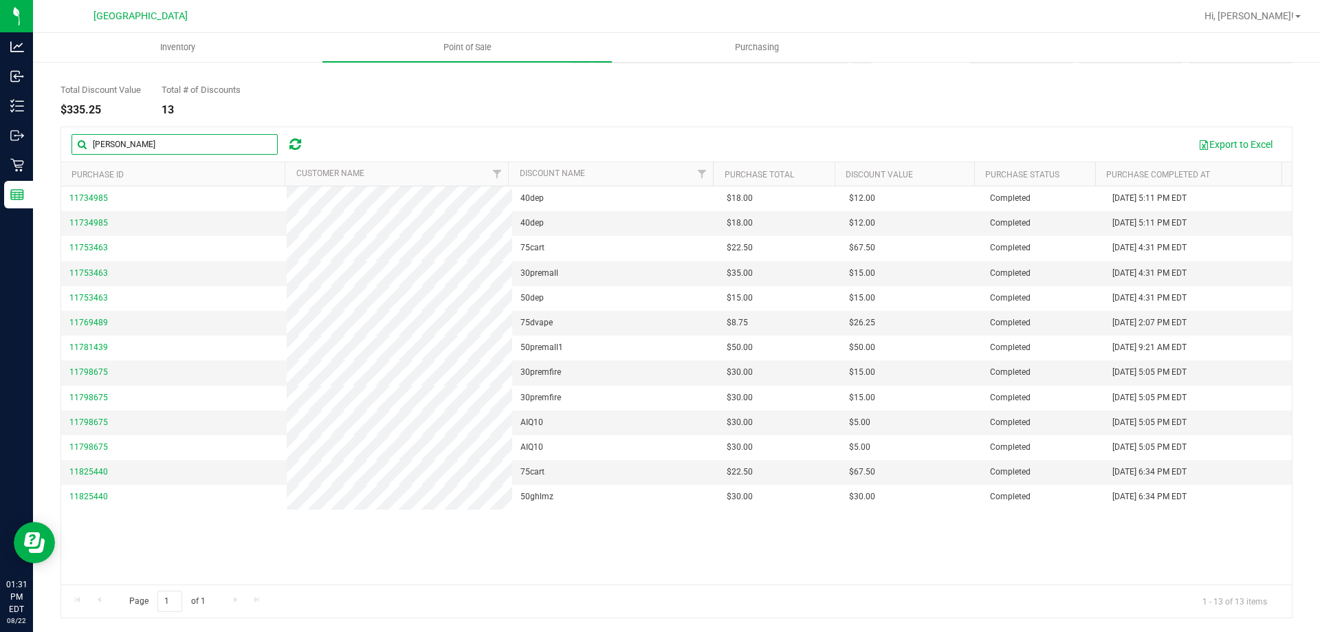
drag, startPoint x: 168, startPoint y: 149, endPoint x: 61, endPoint y: 149, distance: 108.0
click at [61, 149] on div "[PERSON_NAME] Export to Excel Purchase ID Customer Name Discount Name Purchase …" at bounding box center [677, 373] width 1232 height 492
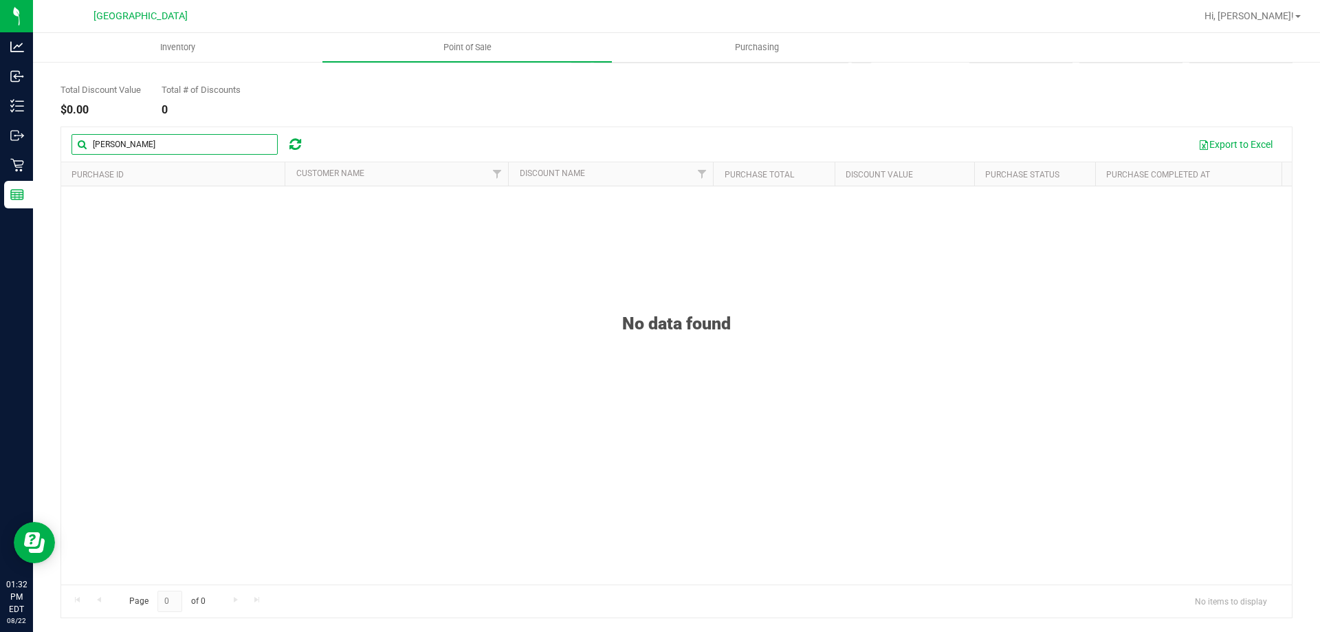
drag, startPoint x: 154, startPoint y: 141, endPoint x: 38, endPoint y: 137, distance: 116.3
click at [38, 137] on div "Back Discounts Report [DATE] [DATE] - [DATE] [DATE] [DATE] Past 7 Days Past 30 …" at bounding box center [676, 321] width 1287 height 622
type input "[PERSON_NAME]"
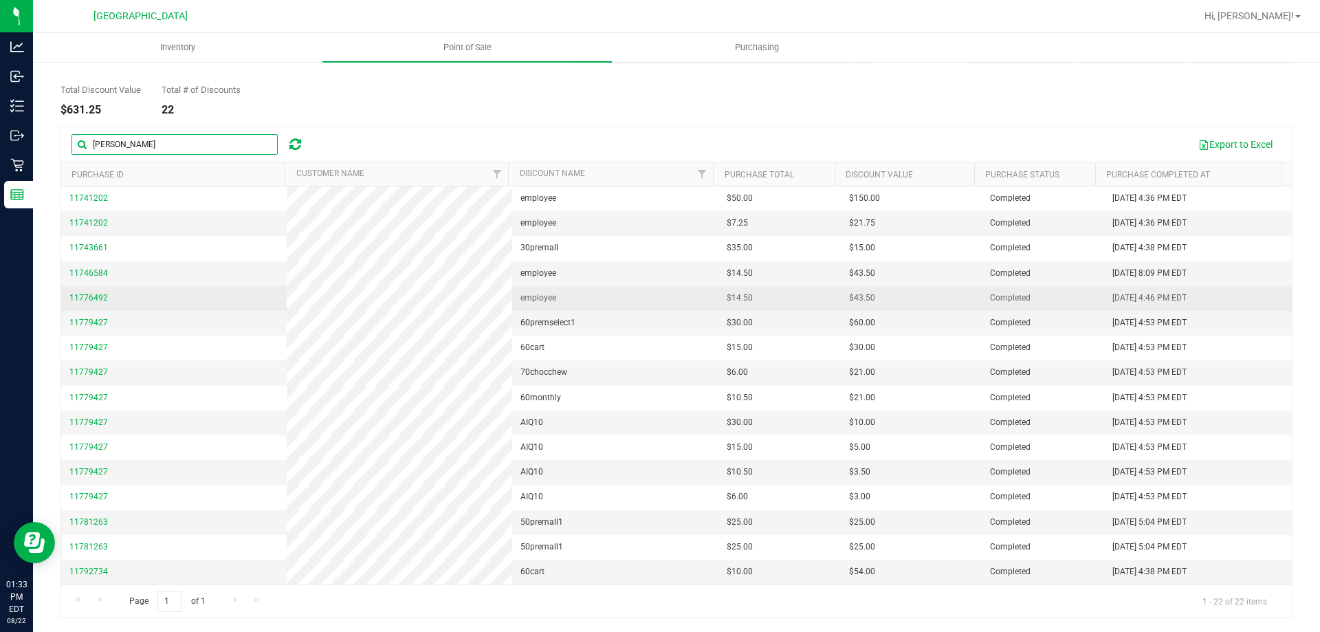
scroll to position [0, 0]
